Goal: Task Accomplishment & Management: Manage account settings

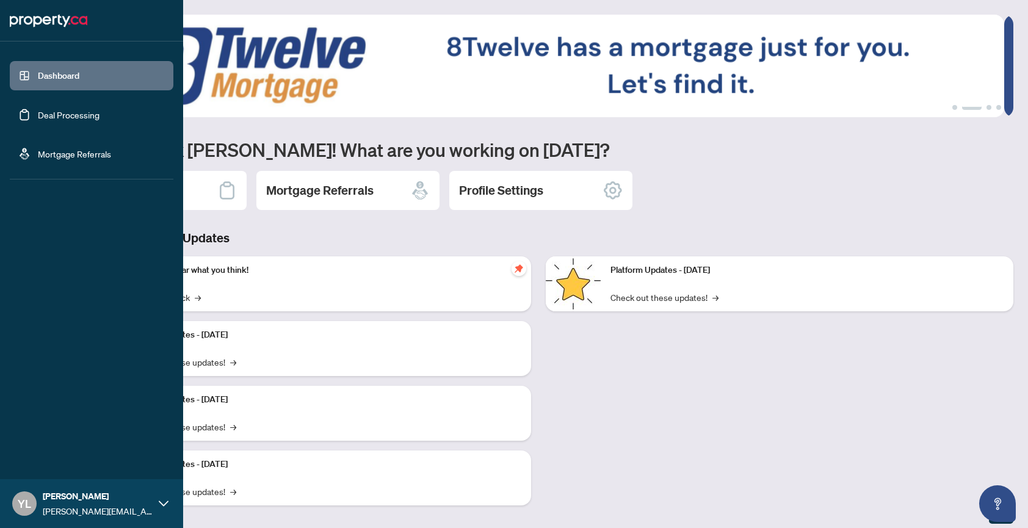
click at [38, 113] on link "Deal Processing" at bounding box center [69, 114] width 62 height 11
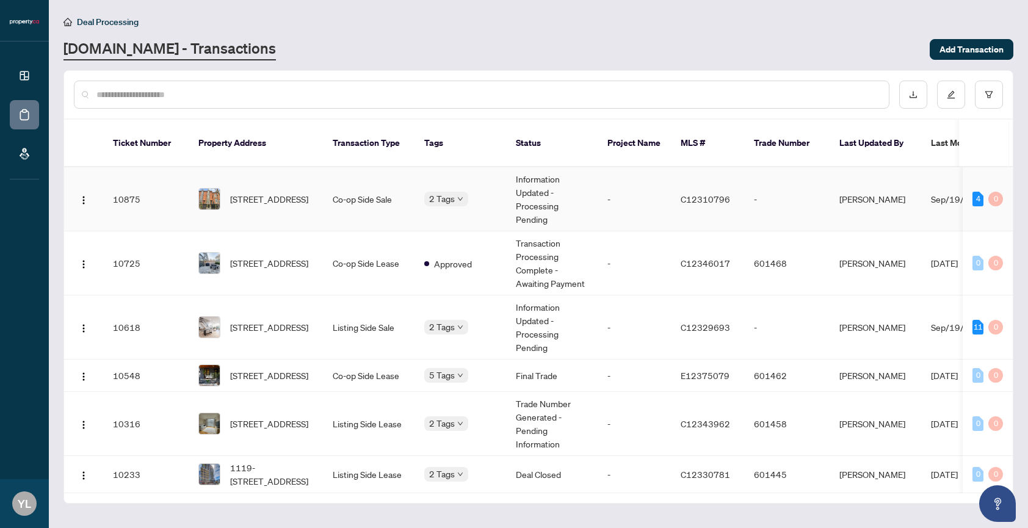
click at [623, 192] on td "-" at bounding box center [634, 199] width 73 height 64
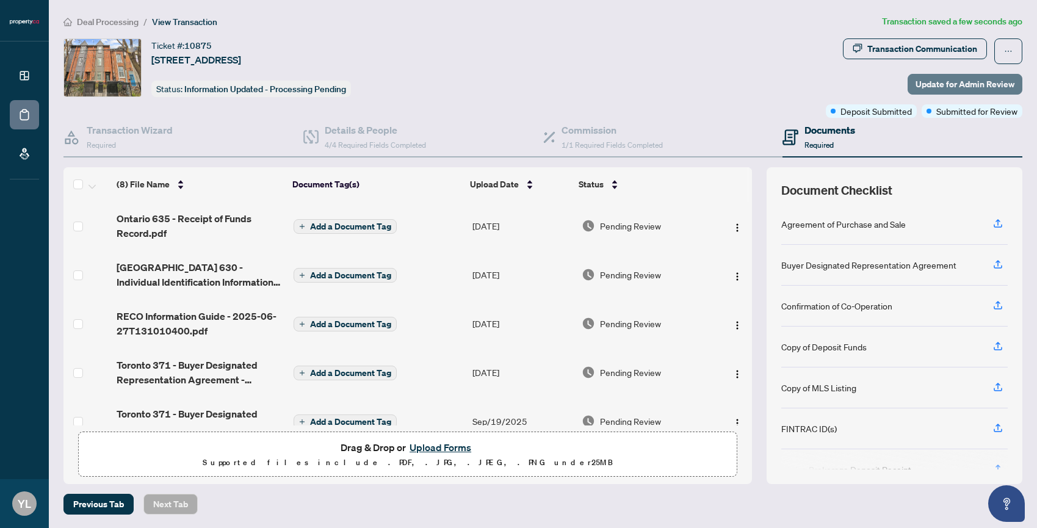
click at [942, 82] on span "Update for Admin Review" at bounding box center [964, 84] width 99 height 20
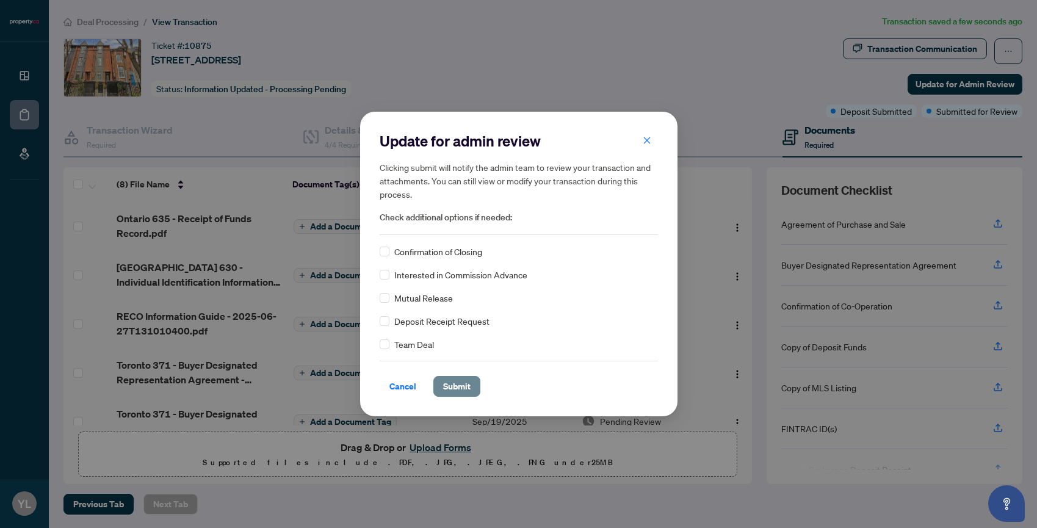
click at [458, 385] on span "Submit" at bounding box center [456, 387] width 27 height 20
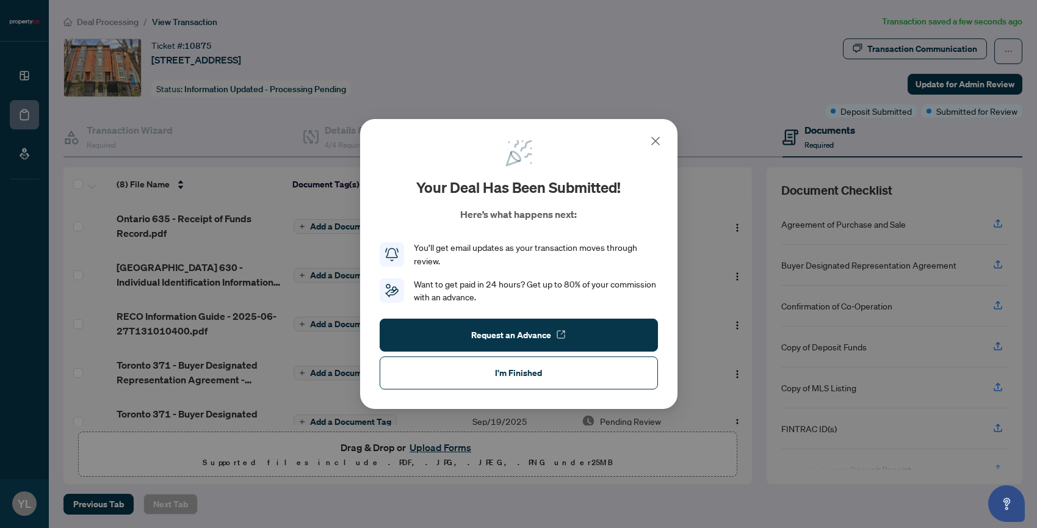
click at [657, 144] on icon at bounding box center [655, 141] width 15 height 15
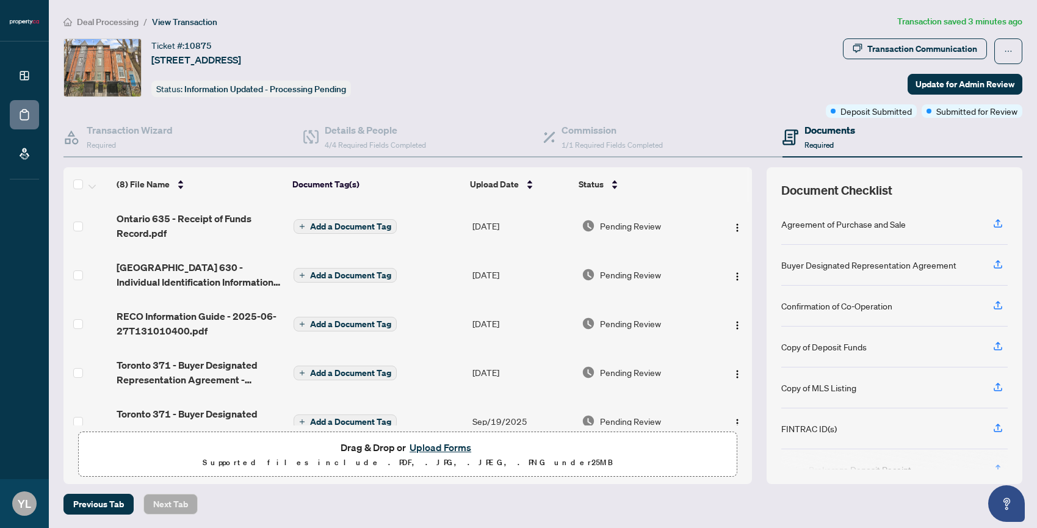
click at [427, 68] on div "Ticket #: 10875 [STREET_ADDRESS] Status: Information Updated - Processing Pendi…" at bounding box center [441, 67] width 757 height 59
click at [441, 26] on ol "Deal Processing / View Transaction" at bounding box center [477, 22] width 829 height 14
